Goal: Find contact information: Find contact information

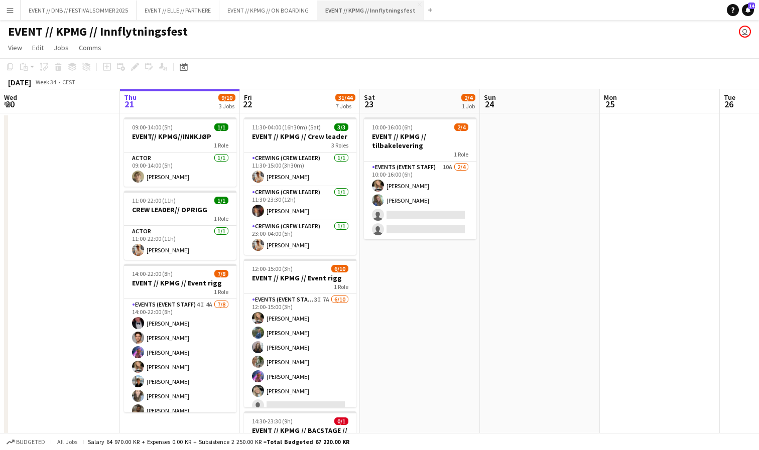
click at [335, 19] on button "EVENT // KPMG // Innflytningsfest Close" at bounding box center [370, 11] width 107 height 20
click at [171, 170] on app-card-role "Actor [DATE] 09:00-14:00 (5h) [PERSON_NAME]" at bounding box center [180, 170] width 112 height 34
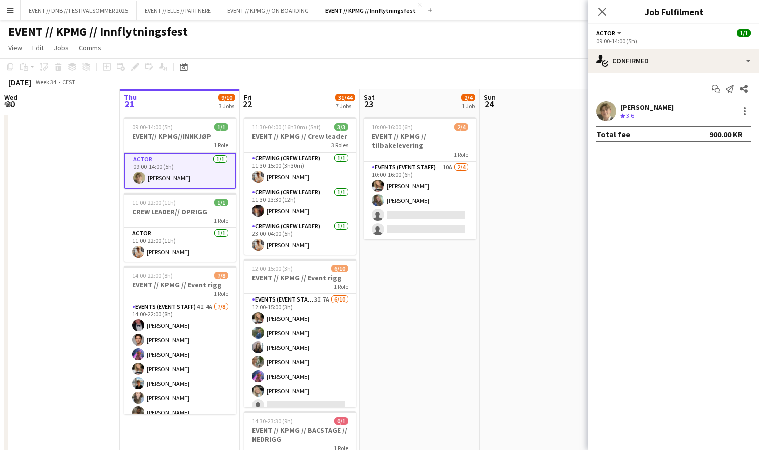
click at [635, 107] on div "[PERSON_NAME]" at bounding box center [646, 107] width 53 height 9
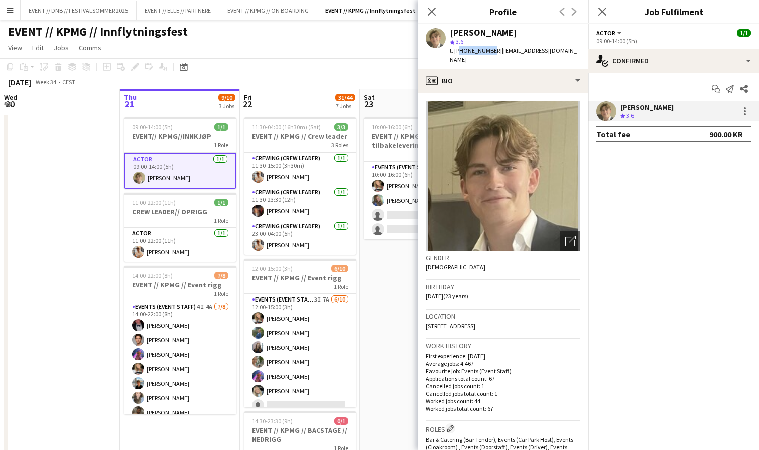
drag, startPoint x: 488, startPoint y: 50, endPoint x: 459, endPoint y: 52, distance: 29.1
click at [459, 52] on span "t. [PHONE_NUMBER]" at bounding box center [476, 51] width 52 height 8
drag, startPoint x: 552, startPoint y: 52, endPoint x: 492, endPoint y: 50, distance: 60.3
click at [492, 50] on div "[PERSON_NAME] star 3.6 t. [PHONE_NUMBER] | [EMAIL_ADDRESS][DOMAIN_NAME]" at bounding box center [502, 46] width 171 height 45
copy span "[EMAIL_ADDRESS][DOMAIN_NAME]"
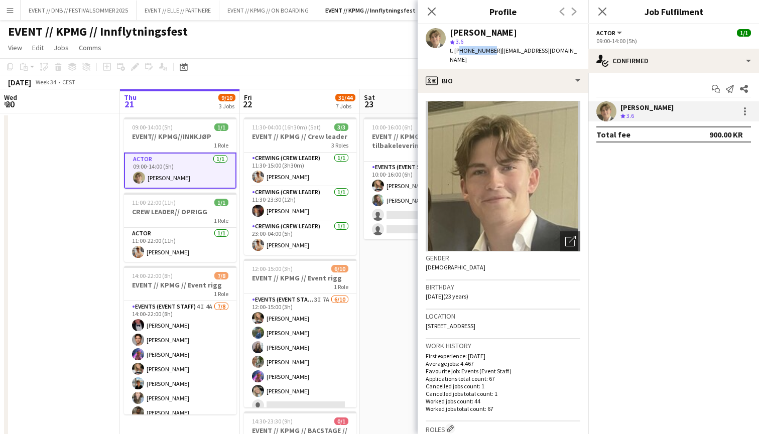
drag, startPoint x: 487, startPoint y: 50, endPoint x: 456, endPoint y: 50, distance: 31.1
click at [456, 50] on span "t. [PHONE_NUMBER]" at bounding box center [476, 51] width 52 height 8
drag, startPoint x: 456, startPoint y: 51, endPoint x: 486, endPoint y: 52, distance: 30.6
click at [486, 52] on span "t. [PHONE_NUMBER]" at bounding box center [476, 51] width 52 height 8
copy span "[PHONE_NUMBER]"
